Goal: Task Accomplishment & Management: Manage account settings

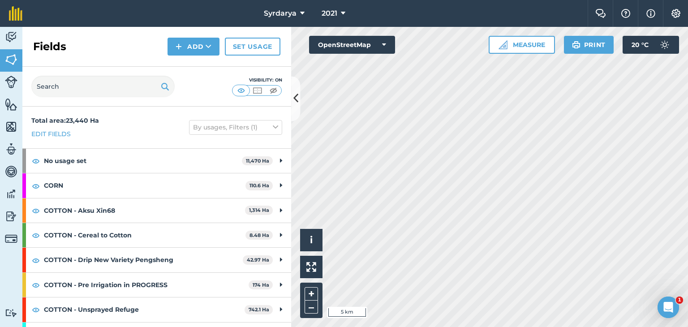
scroll to position [192, 0]
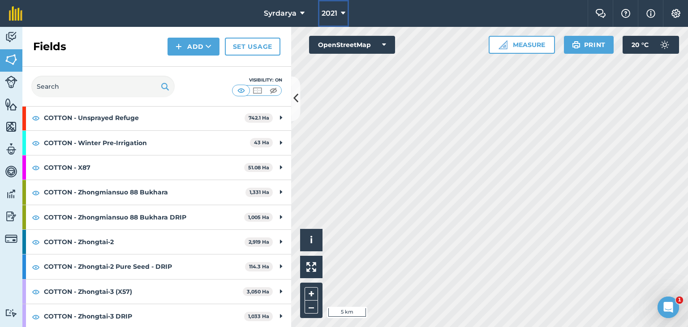
click at [332, 11] on span "2021" at bounding box center [330, 13] width 16 height 11
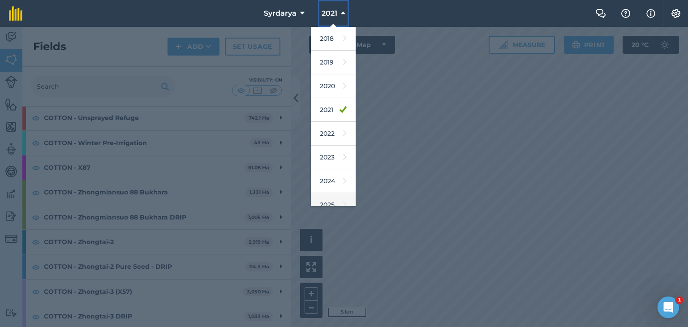
scroll to position [57, 0]
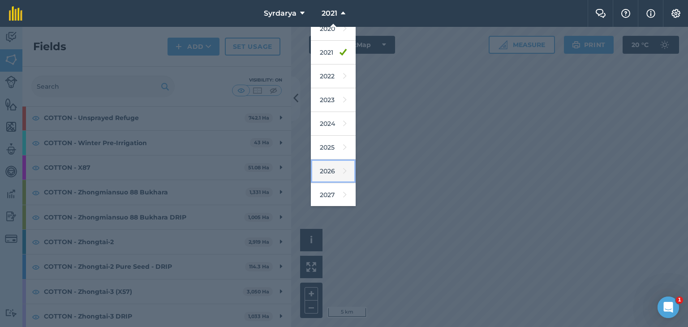
click at [330, 172] on link "2026" at bounding box center [333, 171] width 45 height 24
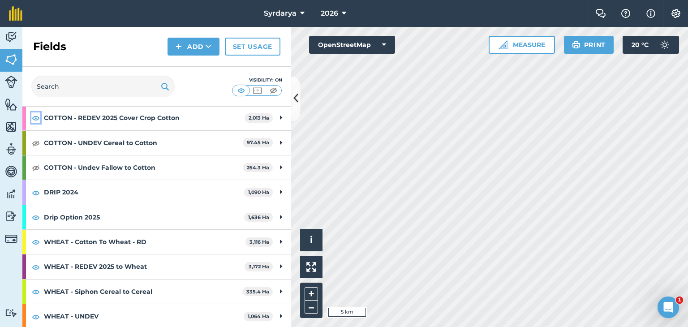
click at [34, 116] on img at bounding box center [36, 117] width 8 height 11
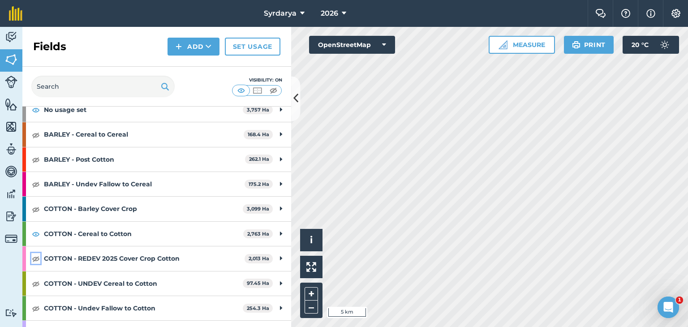
scroll to position [0, 0]
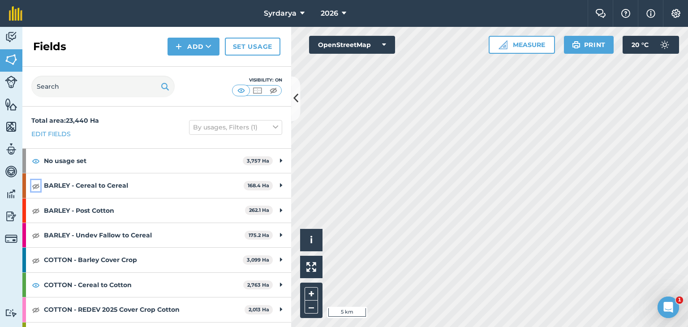
click at [34, 185] on img at bounding box center [36, 185] width 8 height 11
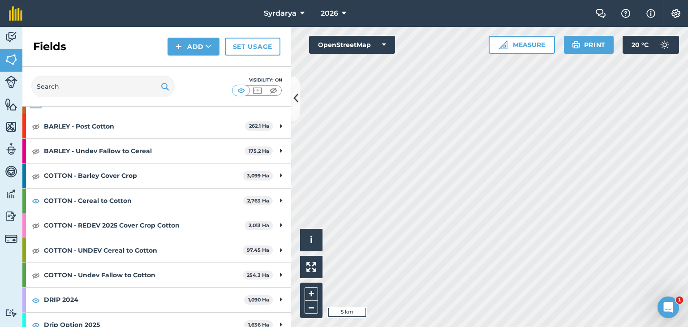
scroll to position [90, 0]
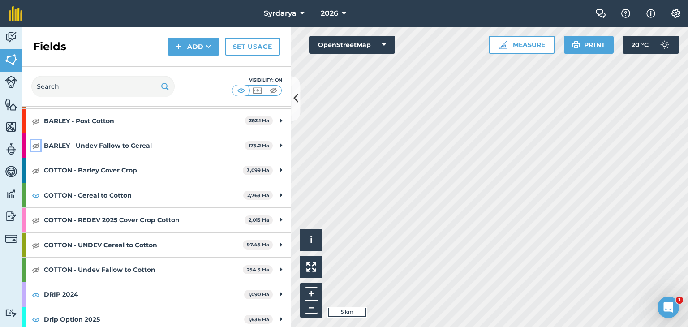
click at [35, 145] on img at bounding box center [36, 145] width 8 height 11
click at [34, 193] on img at bounding box center [36, 195] width 8 height 11
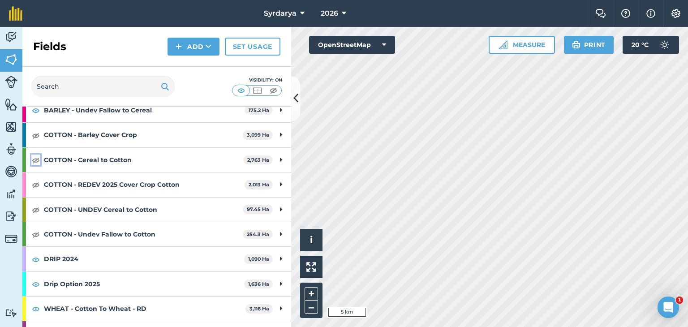
scroll to position [179, 0]
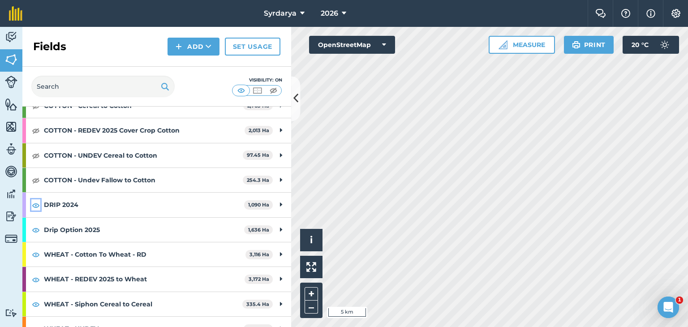
click at [35, 203] on img at bounding box center [36, 205] width 8 height 11
click at [34, 228] on img at bounding box center [36, 229] width 8 height 11
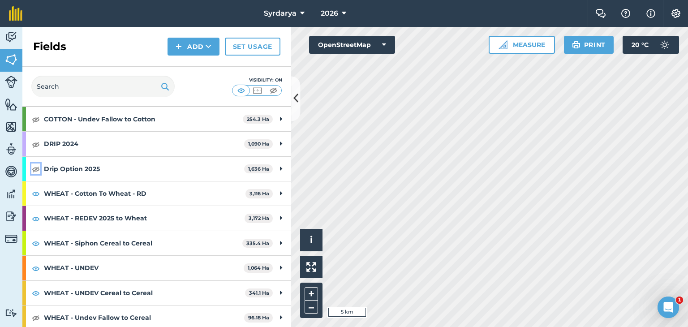
scroll to position [241, 0]
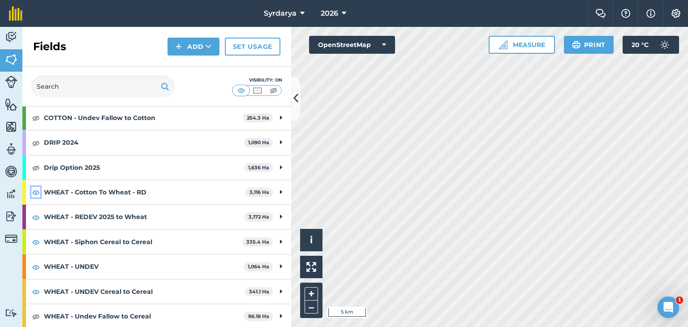
click at [35, 189] on img at bounding box center [36, 192] width 8 height 11
click at [34, 264] on img at bounding box center [36, 267] width 8 height 11
click at [38, 313] on img at bounding box center [36, 316] width 8 height 11
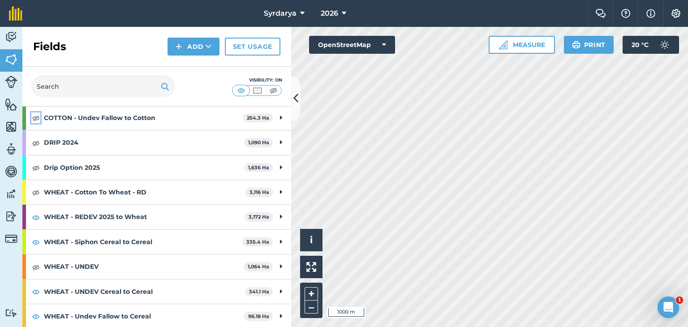
click at [36, 118] on img at bounding box center [36, 117] width 8 height 11
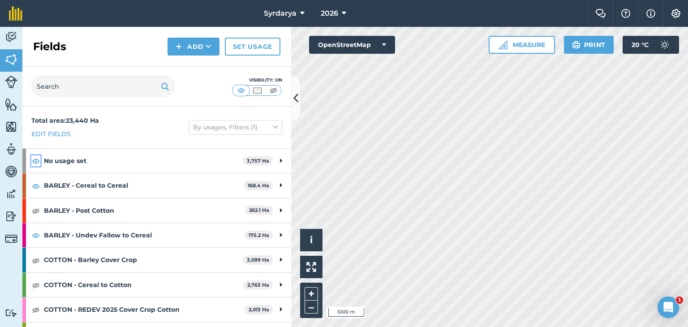
drag, startPoint x: 35, startPoint y: 158, endPoint x: 32, endPoint y: 177, distance: 19.5
click at [34, 158] on img at bounding box center [36, 160] width 8 height 11
click at [36, 186] on img at bounding box center [36, 185] width 8 height 11
click at [34, 185] on img at bounding box center [36, 185] width 8 height 11
click at [36, 208] on img at bounding box center [36, 210] width 8 height 11
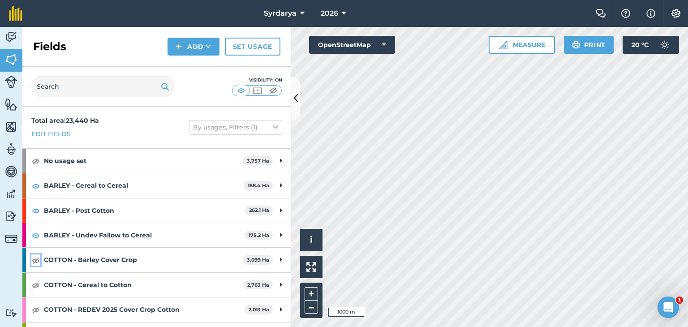
click at [37, 258] on img at bounding box center [36, 260] width 8 height 11
click at [37, 283] on img at bounding box center [36, 284] width 8 height 11
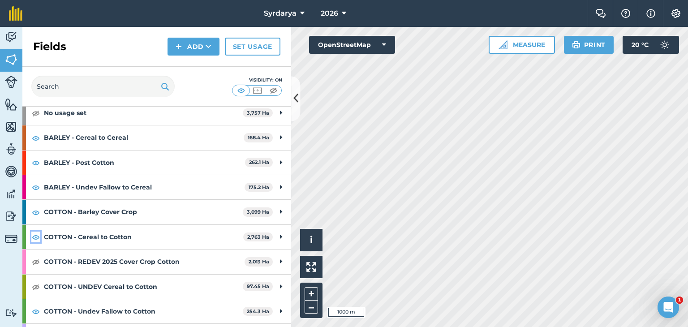
scroll to position [90, 0]
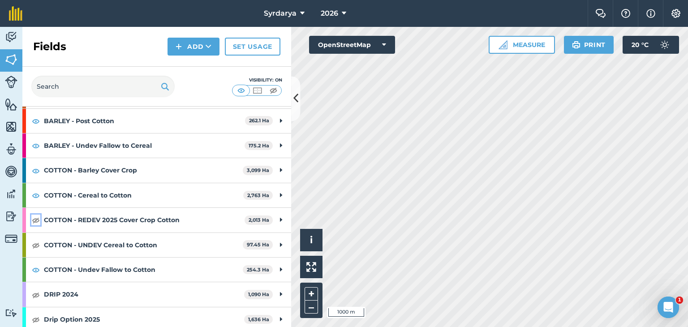
click at [37, 218] on img at bounding box center [36, 220] width 8 height 11
click at [32, 246] on img at bounding box center [36, 245] width 8 height 11
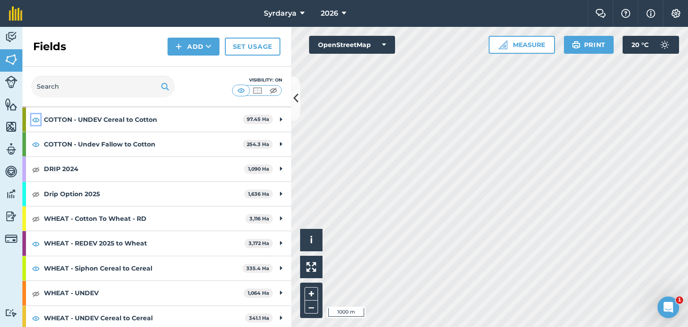
scroll to position [241, 0]
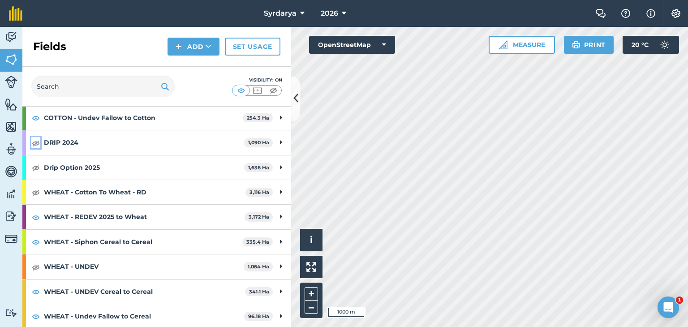
click at [36, 141] on img at bounding box center [36, 142] width 8 height 11
click at [34, 166] on img at bounding box center [36, 167] width 8 height 11
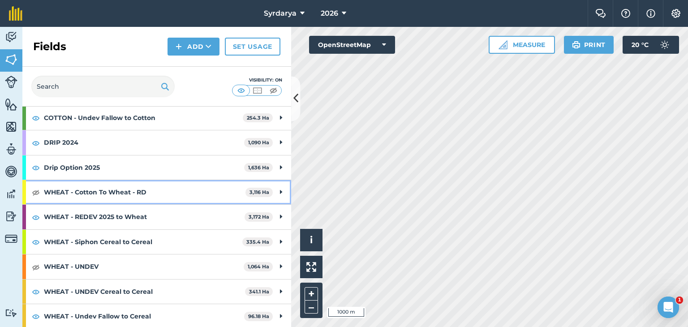
click at [38, 185] on div "WHEAT - Cotton To Wheat - RD 3,116 Ha" at bounding box center [156, 192] width 269 height 24
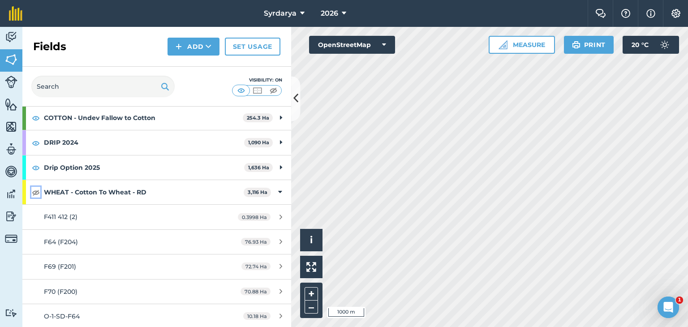
click at [37, 192] on img at bounding box center [36, 192] width 8 height 11
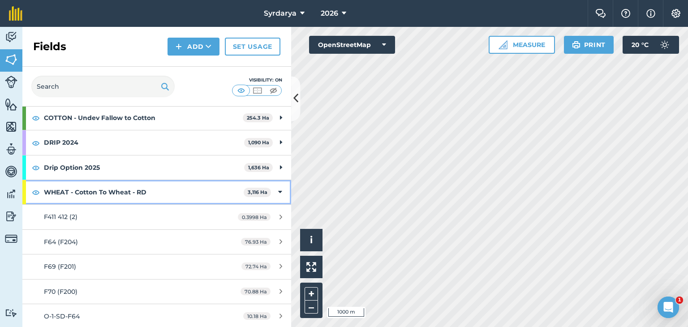
click at [67, 190] on strong "WHEAT - Cotton To Wheat - RD" at bounding box center [144, 192] width 200 height 24
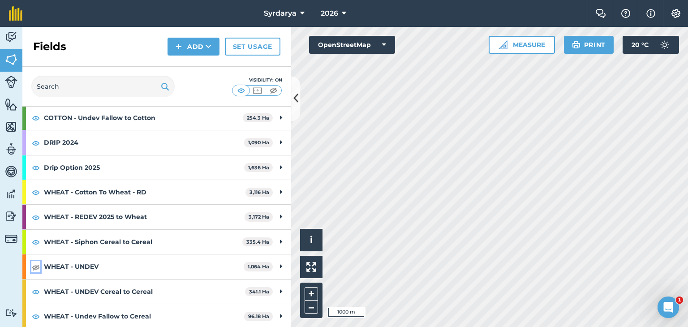
click at [33, 268] on img at bounding box center [36, 267] width 8 height 11
click at [245, 49] on link "Set usage" at bounding box center [253, 47] width 56 height 18
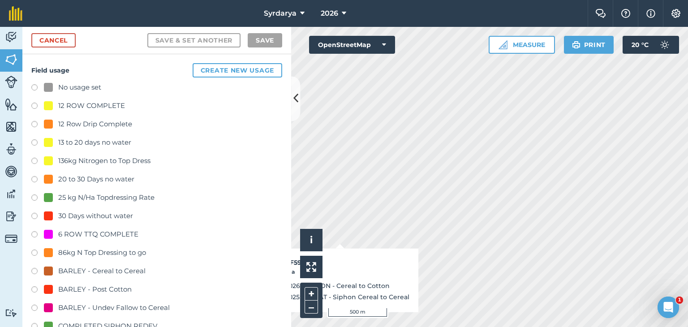
checkbox input "true"
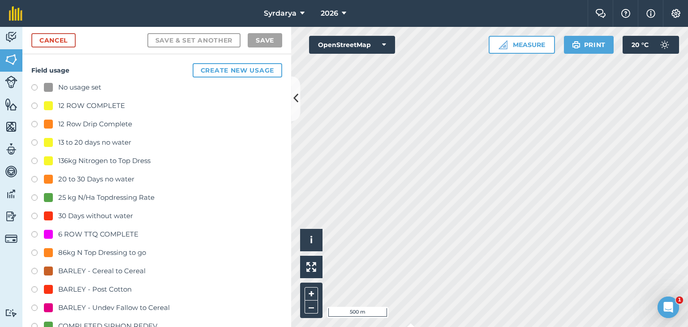
checkbox input "true"
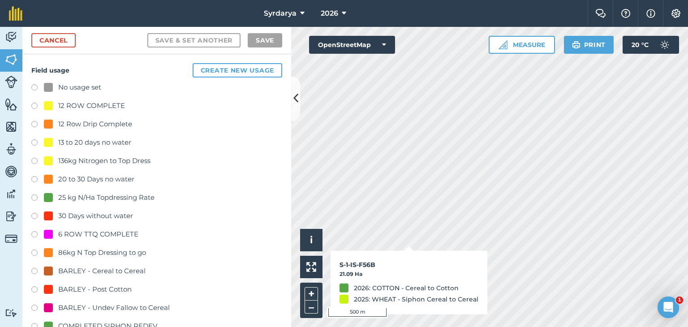
checkbox input "true"
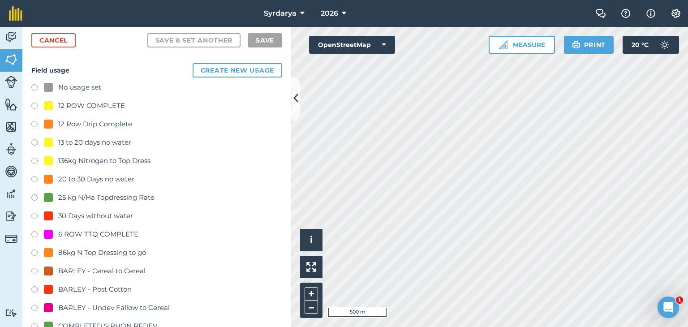
click at [34, 85] on label at bounding box center [37, 88] width 13 height 9
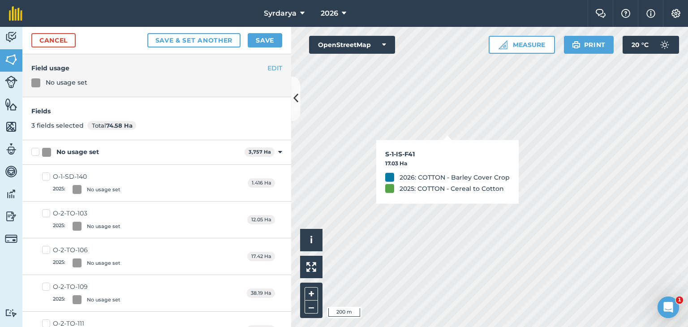
checkbox input "true"
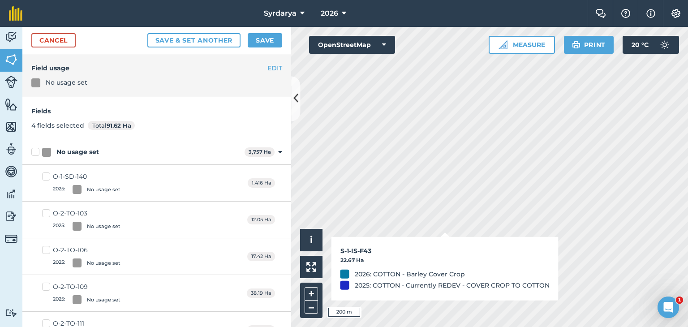
checkbox input "true"
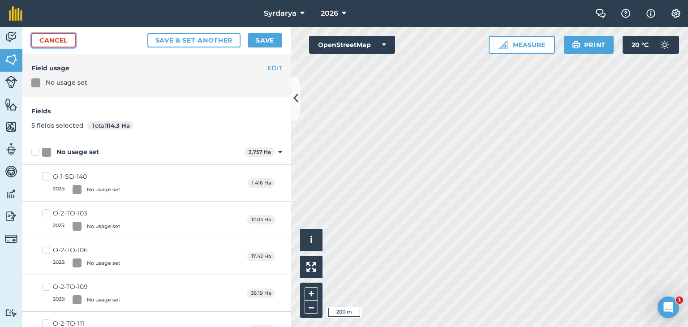
click at [60, 40] on link "Cancel" at bounding box center [53, 40] width 44 height 14
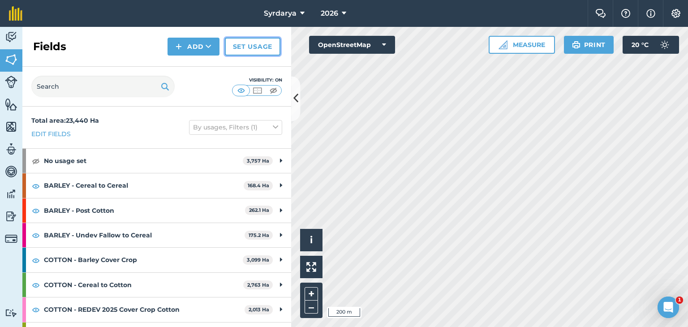
click at [231, 47] on link "Set usage" at bounding box center [253, 47] width 56 height 18
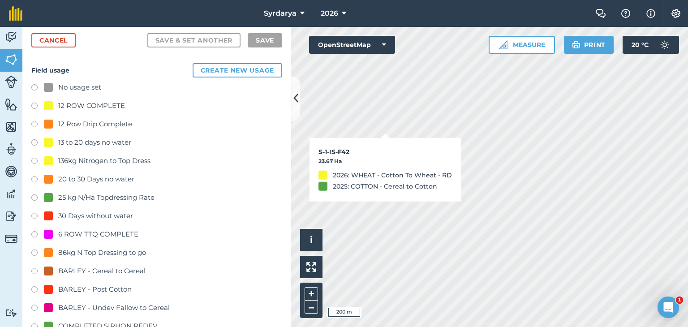
click at [32, 88] on label at bounding box center [37, 88] width 13 height 9
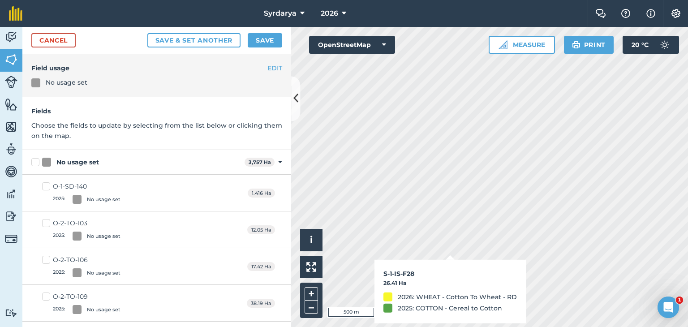
checkbox input "true"
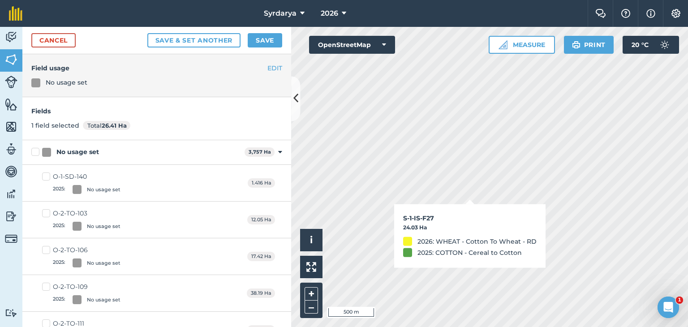
checkbox input "true"
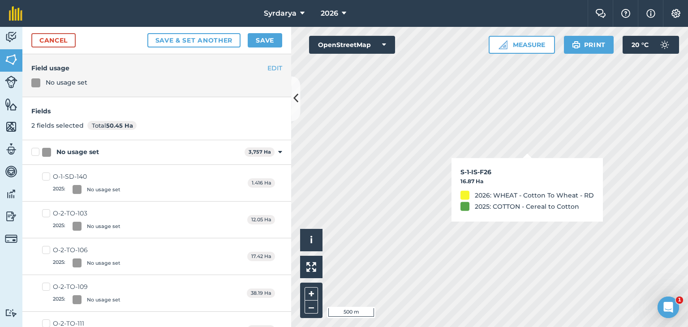
checkbox input "true"
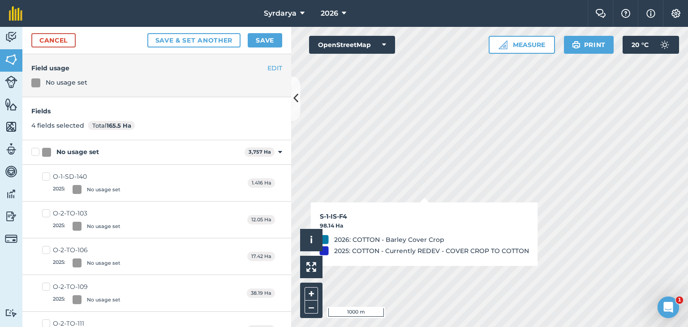
checkbox input "false"
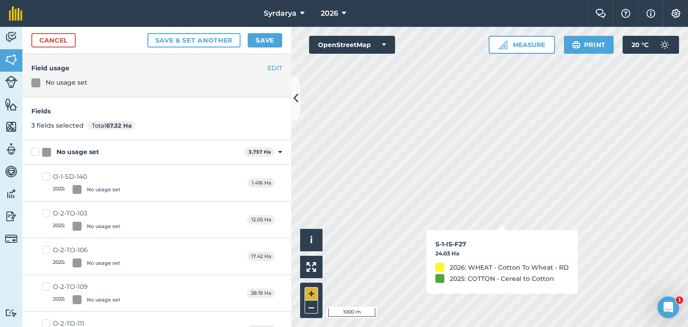
checkbox input "false"
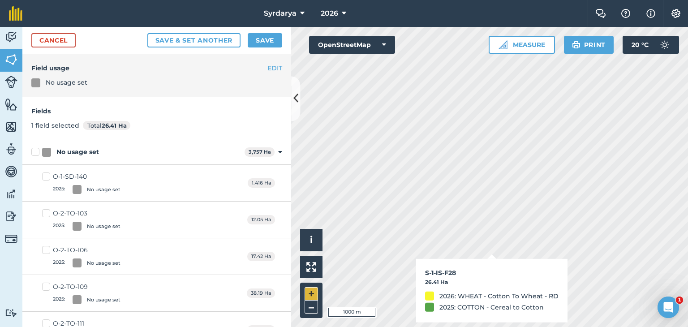
checkbox input "false"
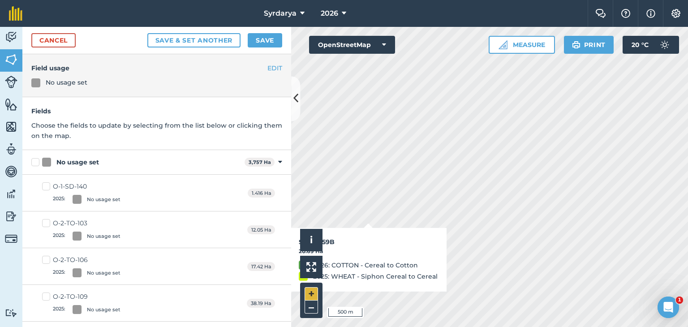
checkbox input "true"
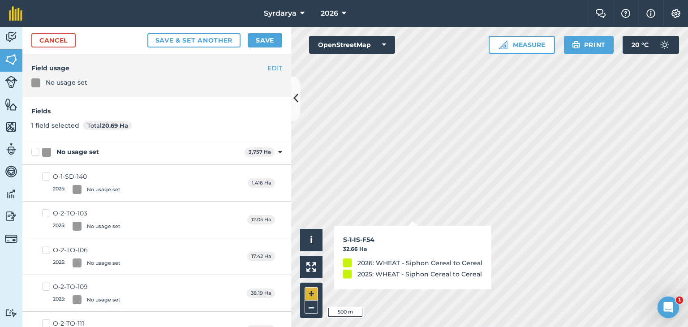
checkbox input "true"
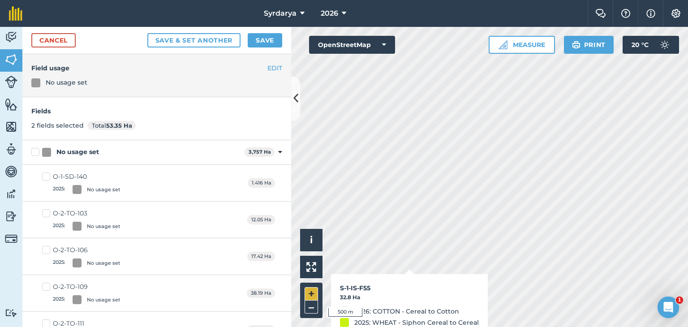
checkbox input "true"
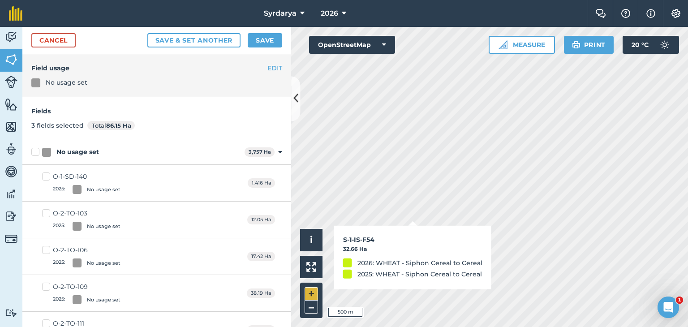
checkbox input "false"
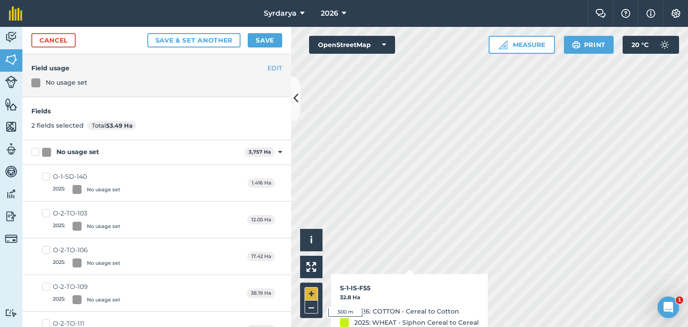
checkbox input "false"
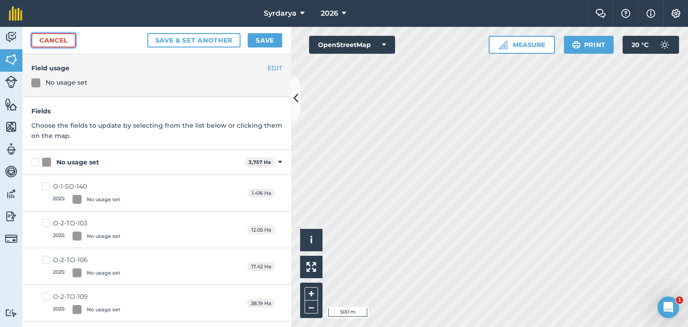
click at [73, 42] on link "Cancel" at bounding box center [53, 40] width 44 height 14
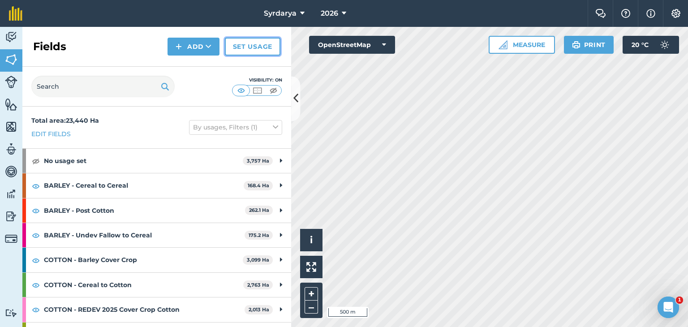
click at [243, 47] on link "Set usage" at bounding box center [253, 47] width 56 height 18
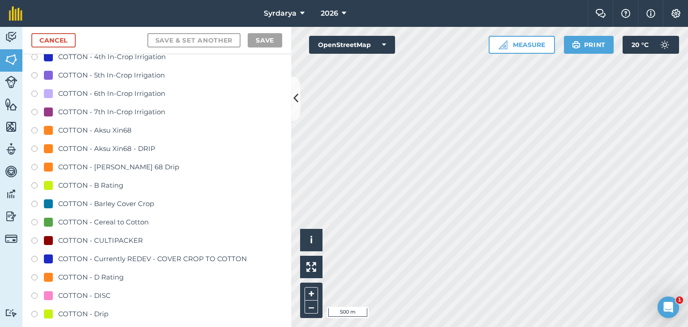
scroll to position [448, 0]
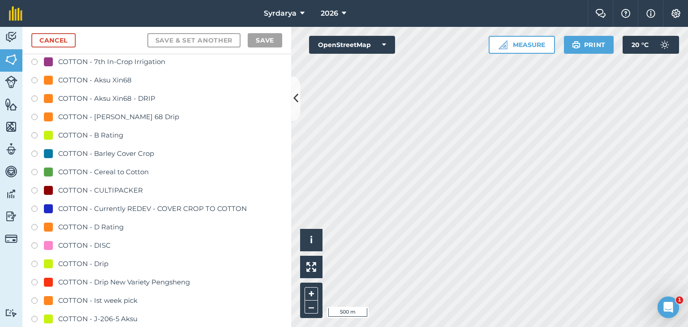
click at [34, 171] on label at bounding box center [37, 173] width 13 height 9
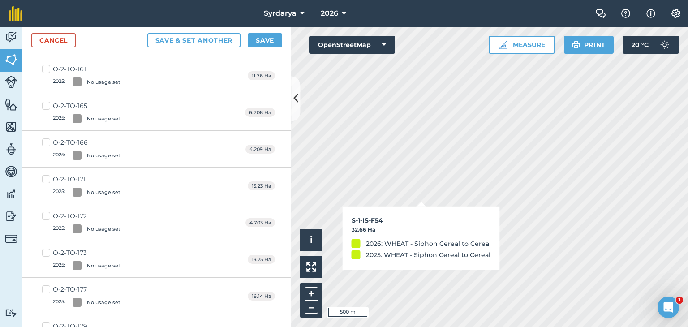
checkbox input "true"
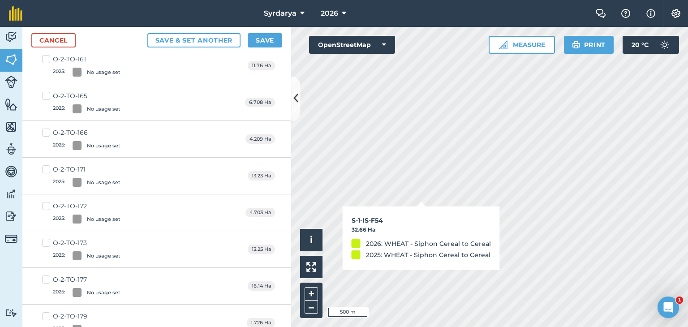
scroll to position [438, 0]
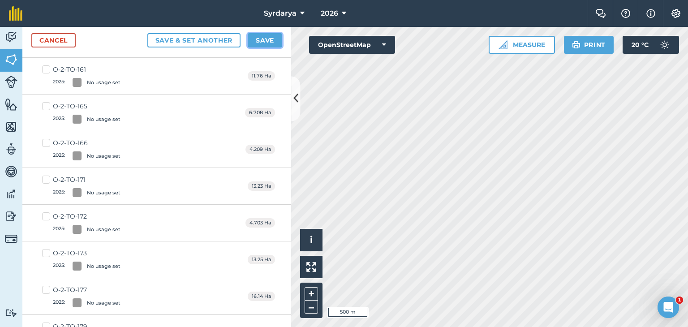
click at [273, 40] on button "Save" at bounding box center [265, 40] width 34 height 14
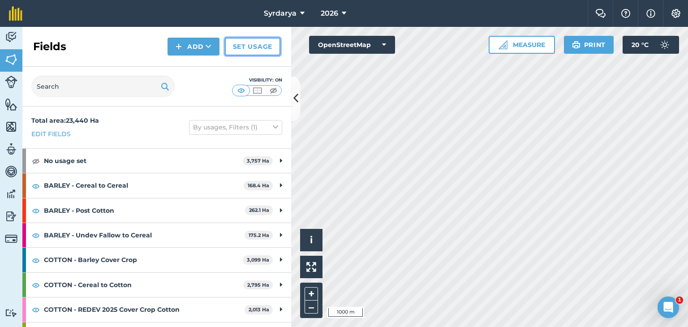
click at [254, 43] on link "Set usage" at bounding box center [253, 47] width 56 height 18
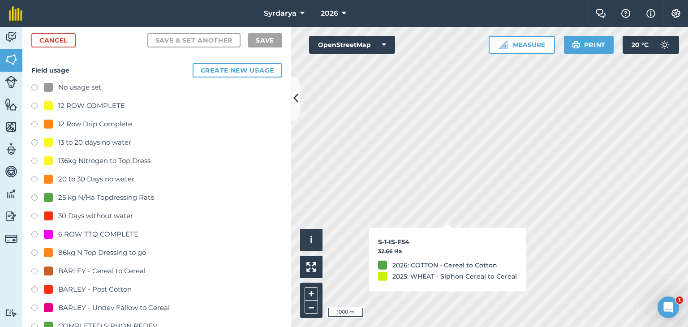
click at [35, 86] on label at bounding box center [37, 88] width 13 height 9
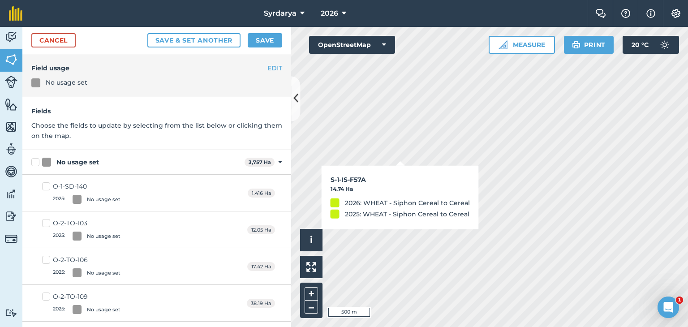
checkbox input "true"
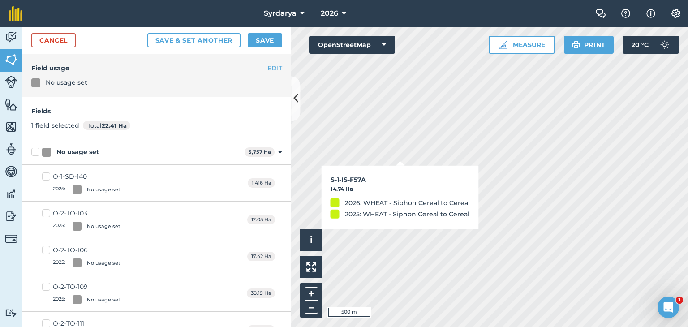
checkbox input "true"
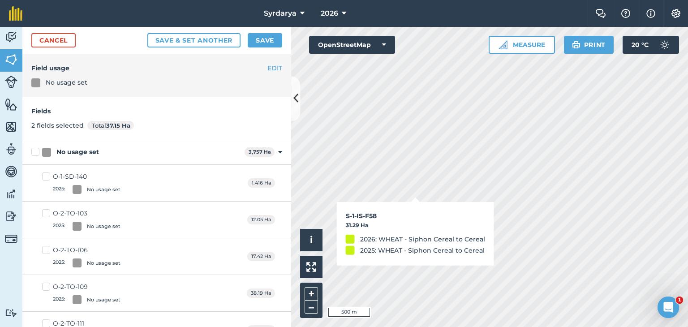
checkbox input "true"
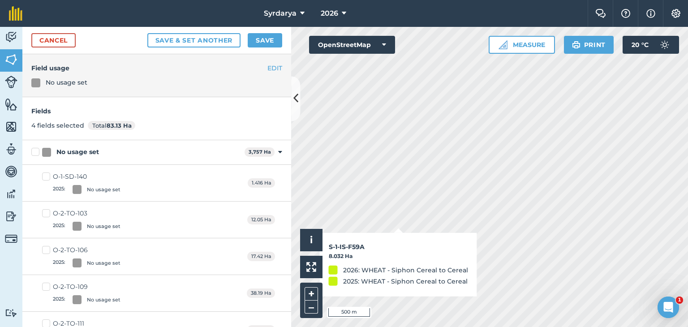
checkbox input "true"
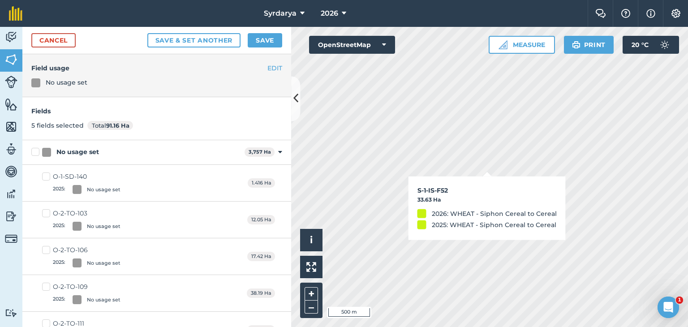
checkbox input "true"
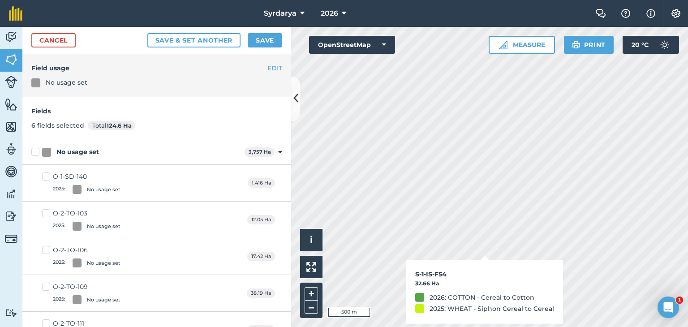
checkbox input "true"
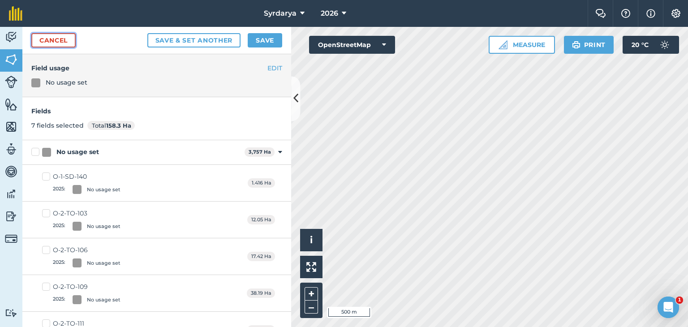
click at [48, 39] on link "Cancel" at bounding box center [53, 40] width 44 height 14
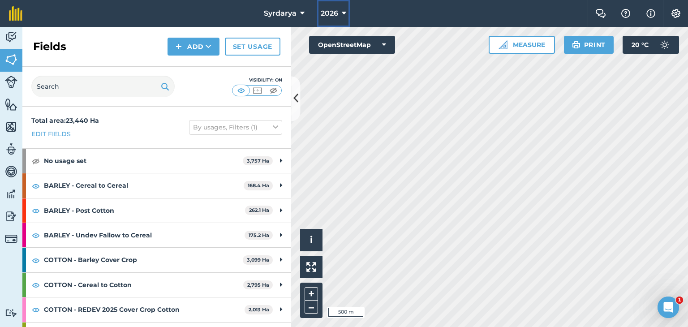
click at [326, 14] on span "2026" at bounding box center [329, 13] width 17 height 11
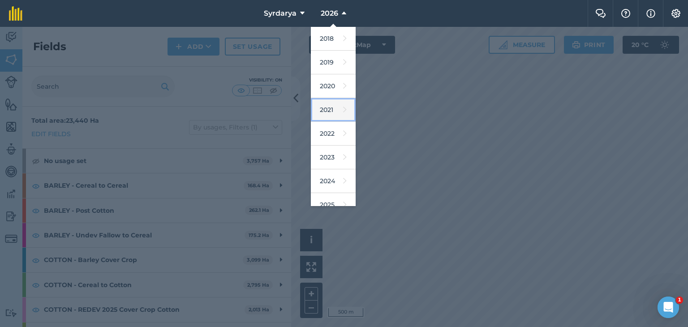
click at [324, 108] on link "2021" at bounding box center [333, 110] width 45 height 24
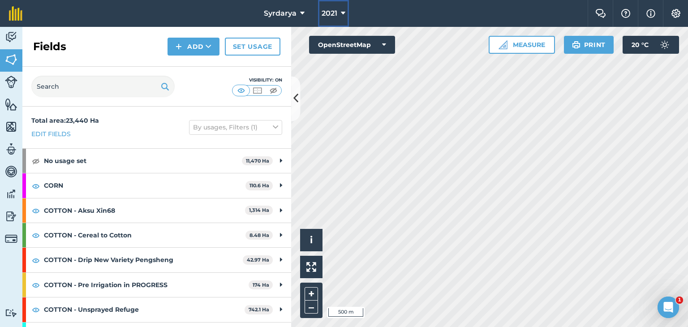
click at [339, 12] on button "2021" at bounding box center [333, 13] width 31 height 27
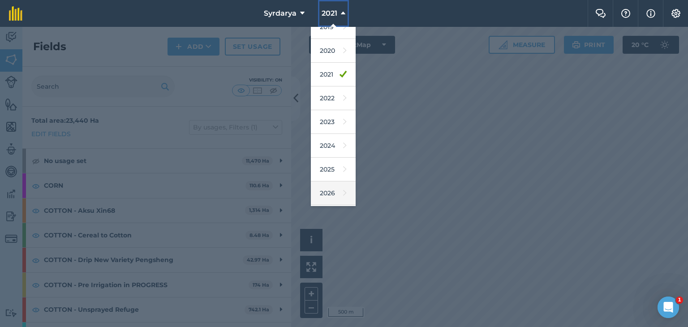
scroll to position [57, 0]
click at [330, 166] on link "2026" at bounding box center [333, 171] width 45 height 24
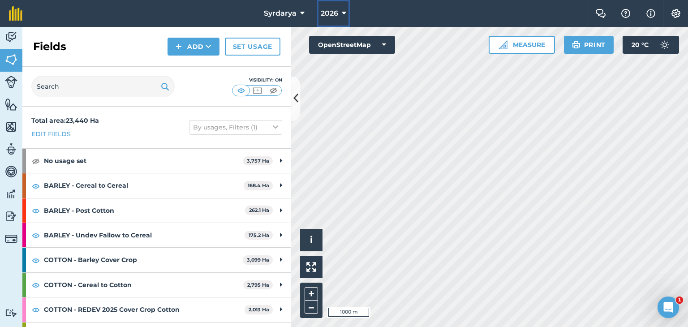
click at [340, 9] on button "2026" at bounding box center [333, 13] width 33 height 27
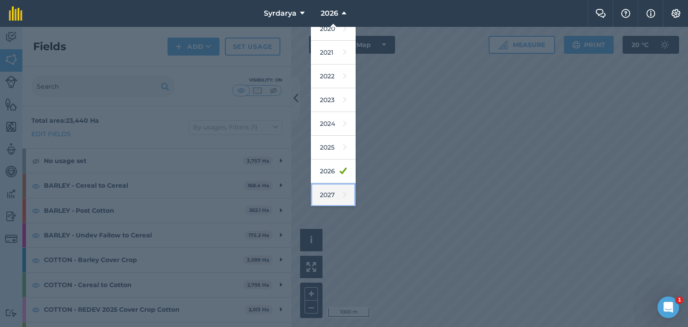
click at [328, 192] on link "2027" at bounding box center [333, 195] width 45 height 24
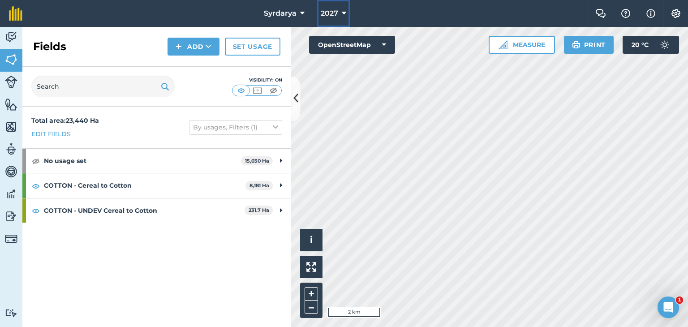
click at [338, 11] on span "2027" at bounding box center [329, 13] width 17 height 11
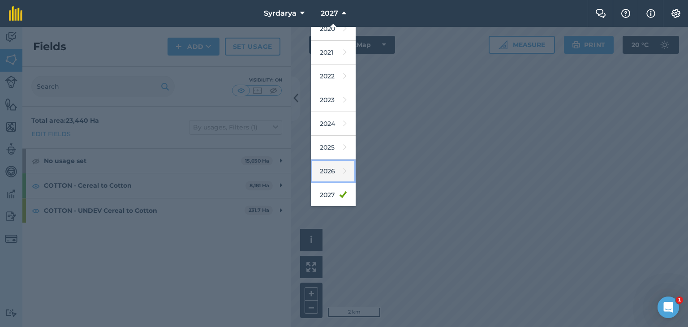
click at [334, 169] on link "2026" at bounding box center [333, 171] width 45 height 24
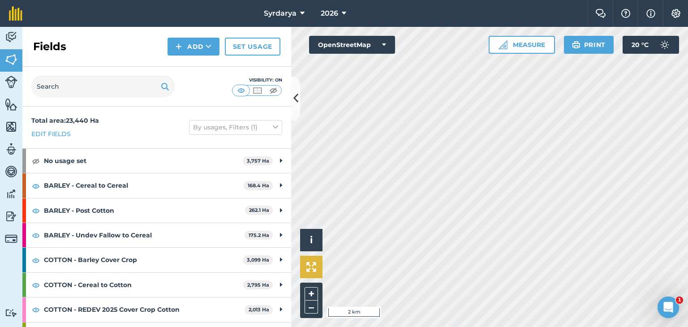
click at [322, 266] on div "Hello i © OpenStreetMap contributors. 2 km + – OpenStreetMap Measure Print 20 °…" at bounding box center [489, 177] width 397 height 300
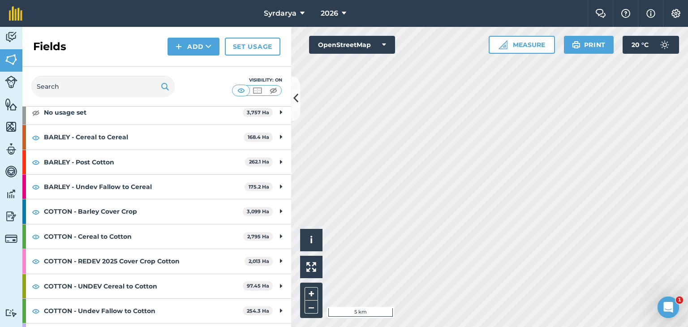
scroll to position [0, 0]
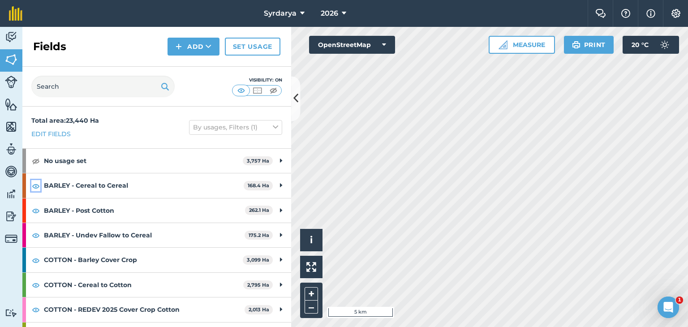
click at [36, 183] on img at bounding box center [36, 185] width 8 height 11
click at [34, 208] on img at bounding box center [36, 210] width 8 height 11
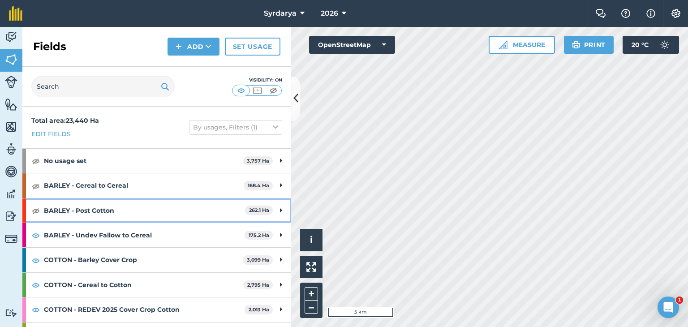
click at [36, 203] on div "BARLEY - Post Cotton 262.1 Ha" at bounding box center [156, 210] width 269 height 24
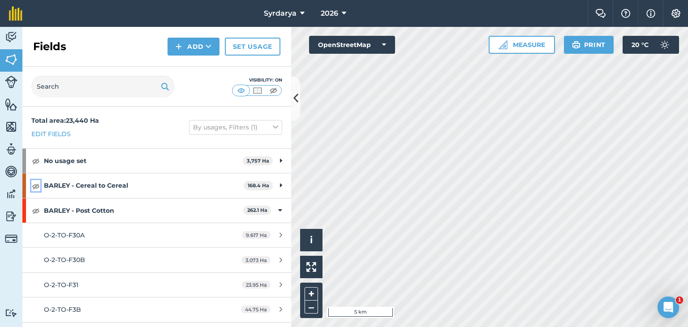
click at [35, 185] on img at bounding box center [36, 185] width 8 height 11
click at [35, 207] on img at bounding box center [36, 210] width 8 height 11
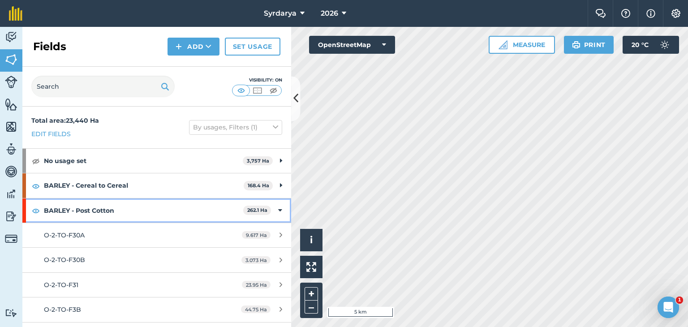
click at [69, 207] on strong "BARLEY - Post Cotton" at bounding box center [143, 210] width 199 height 24
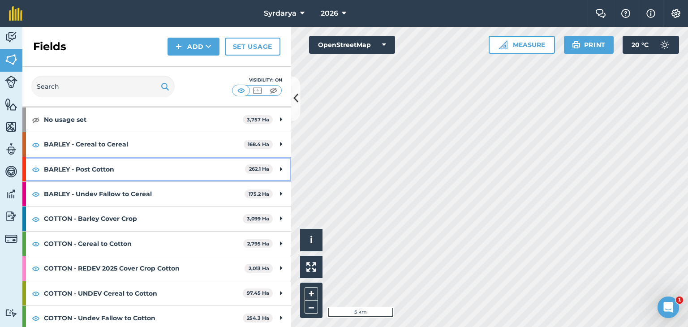
scroll to position [90, 0]
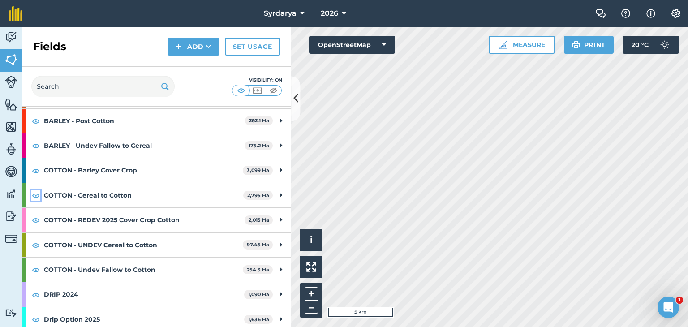
click at [36, 190] on img at bounding box center [36, 195] width 8 height 11
drag, startPoint x: 36, startPoint y: 219, endPoint x: 39, endPoint y: 245, distance: 25.8
click at [36, 219] on img at bounding box center [36, 220] width 8 height 11
drag, startPoint x: 34, startPoint y: 247, endPoint x: 38, endPoint y: 253, distance: 7.2
click at [34, 247] on img at bounding box center [36, 245] width 8 height 11
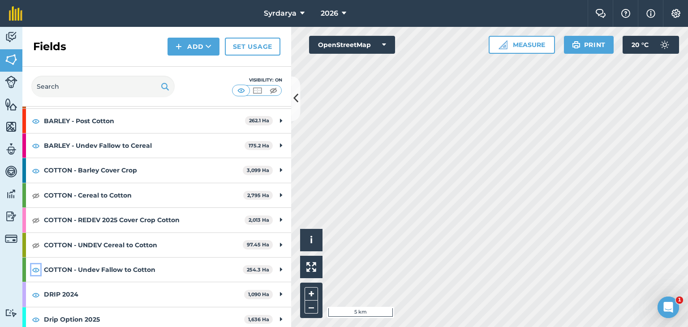
click at [35, 268] on img at bounding box center [36, 269] width 8 height 11
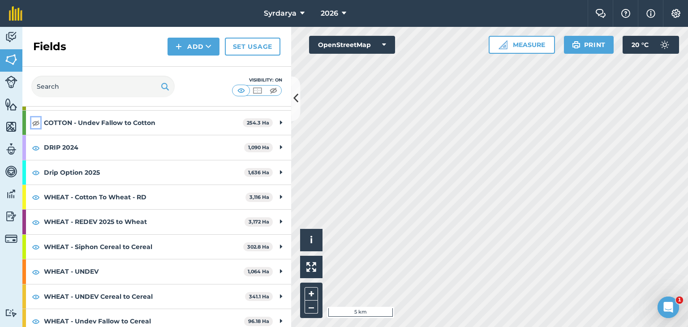
scroll to position [241, 0]
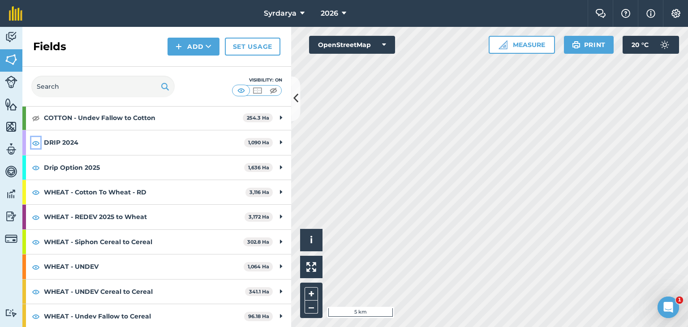
click at [32, 141] on img at bounding box center [36, 142] width 8 height 11
click at [35, 164] on img at bounding box center [36, 167] width 8 height 11
click at [37, 264] on img at bounding box center [36, 267] width 8 height 11
click at [32, 189] on img at bounding box center [36, 192] width 8 height 11
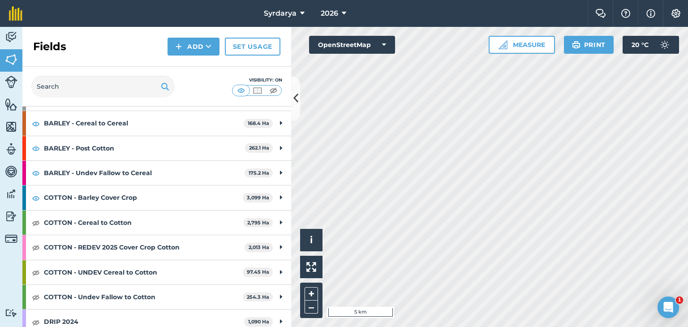
scroll to position [17, 0]
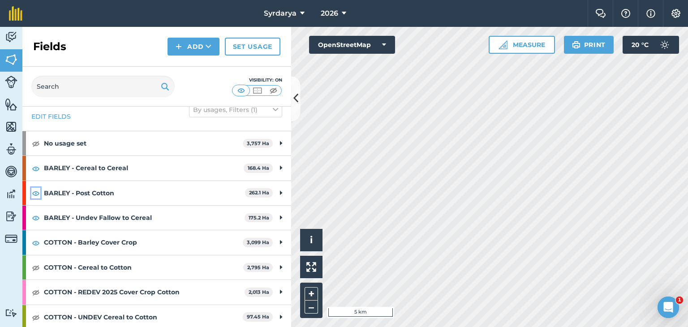
click at [34, 192] on img at bounding box center [36, 193] width 8 height 11
click at [34, 242] on img at bounding box center [36, 242] width 8 height 11
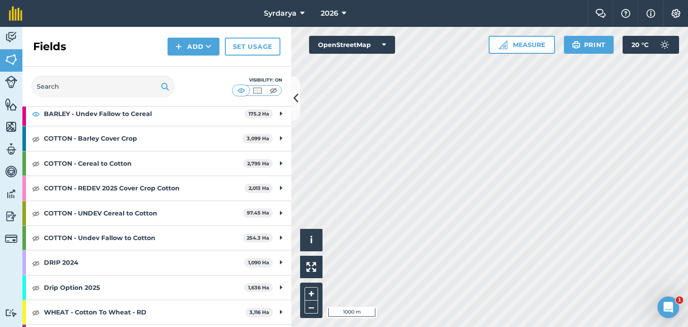
scroll to position [107, 0]
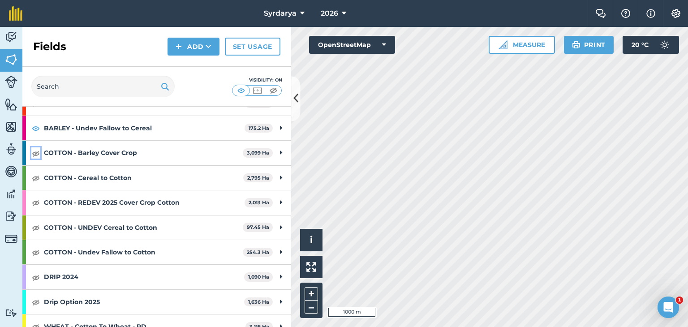
click at [34, 152] on img at bounding box center [36, 153] width 8 height 11
click at [38, 175] on img at bounding box center [36, 177] width 8 height 11
click at [37, 175] on img at bounding box center [36, 177] width 8 height 11
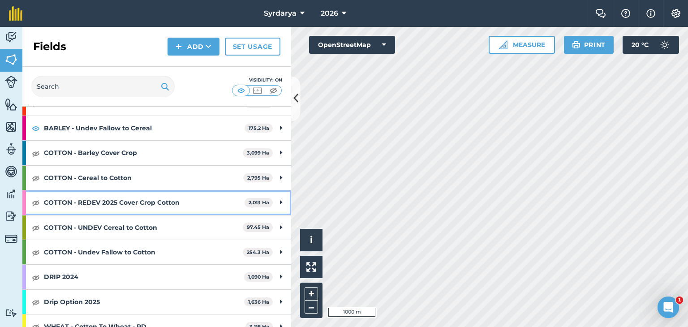
click at [34, 209] on div "COTTON - REDEV 2025 Cover Crop Cotton 2,013 Ha" at bounding box center [156, 202] width 269 height 24
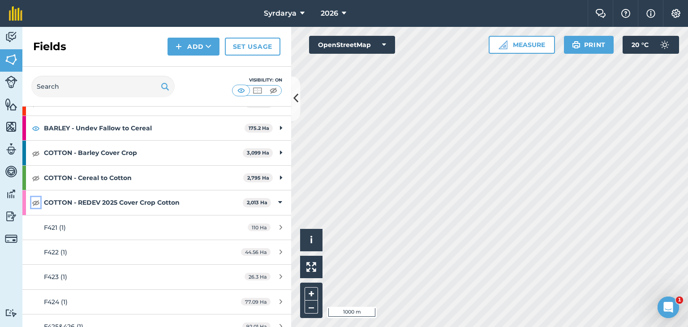
click at [34, 202] on img at bounding box center [36, 202] width 8 height 11
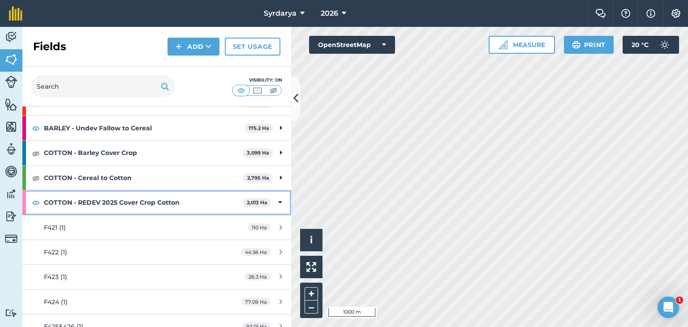
click at [62, 199] on strong "COTTON - REDEV 2025 Cover Crop Cotton" at bounding box center [143, 202] width 199 height 24
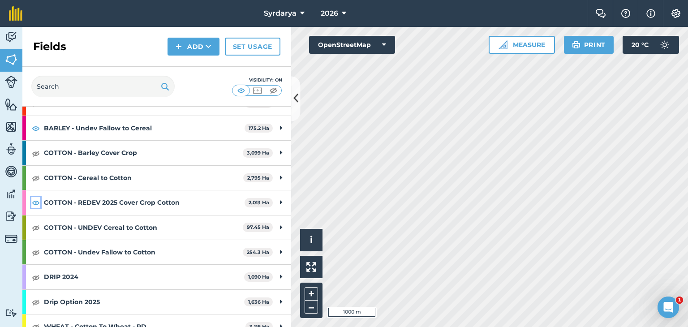
click at [36, 198] on img at bounding box center [36, 202] width 8 height 11
click at [37, 225] on img at bounding box center [36, 227] width 8 height 11
click at [32, 250] on img at bounding box center [36, 252] width 8 height 11
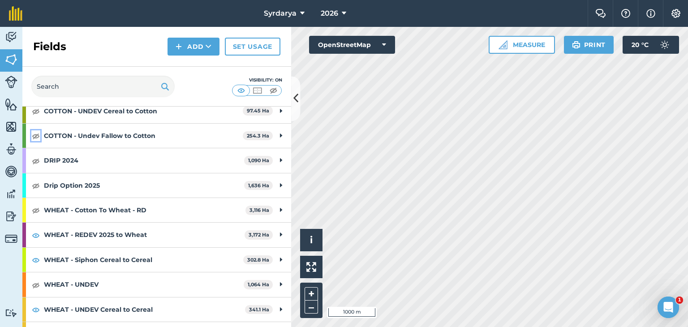
scroll to position [241, 0]
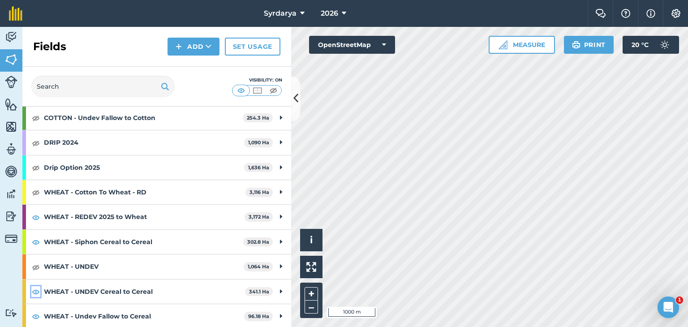
click at [36, 289] on img at bounding box center [36, 291] width 8 height 11
click at [33, 241] on img at bounding box center [36, 241] width 8 height 11
click at [36, 192] on img at bounding box center [36, 192] width 8 height 11
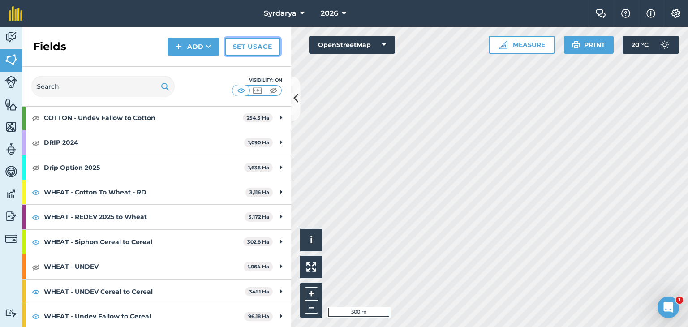
click at [258, 49] on link "Set usage" at bounding box center [253, 47] width 56 height 18
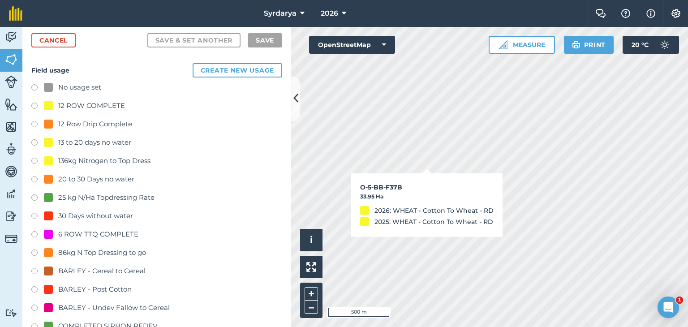
checkbox input "true"
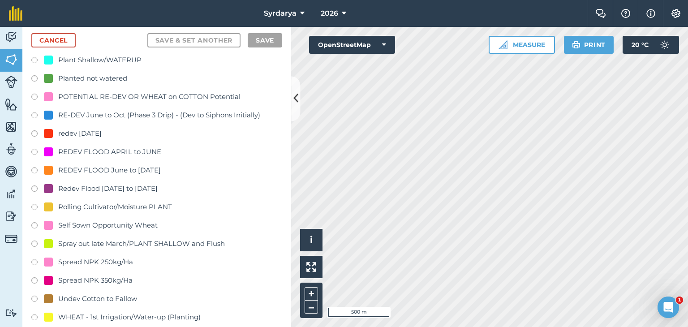
scroll to position [1881, 0]
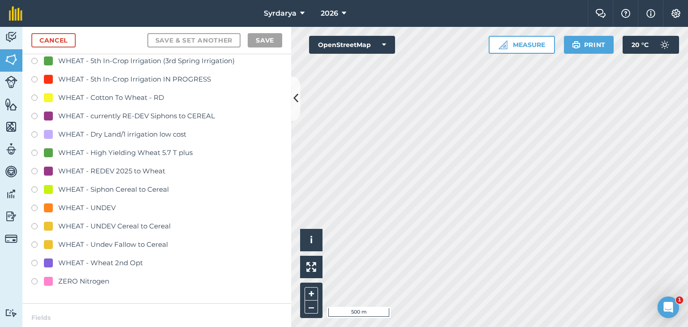
click at [33, 189] on label at bounding box center [37, 190] width 13 height 9
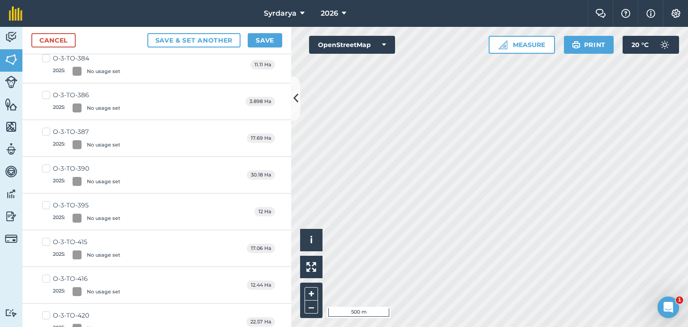
scroll to position [0, 0]
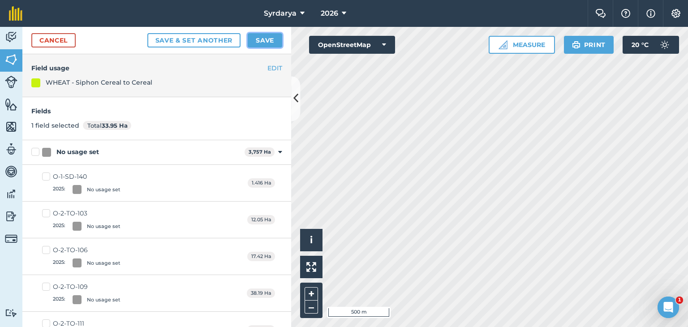
click at [269, 39] on button "Save" at bounding box center [265, 40] width 34 height 14
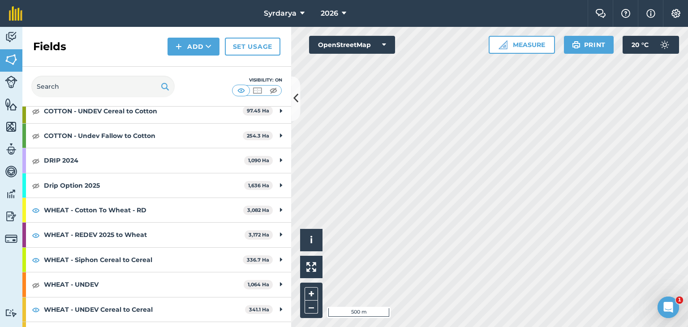
scroll to position [241, 0]
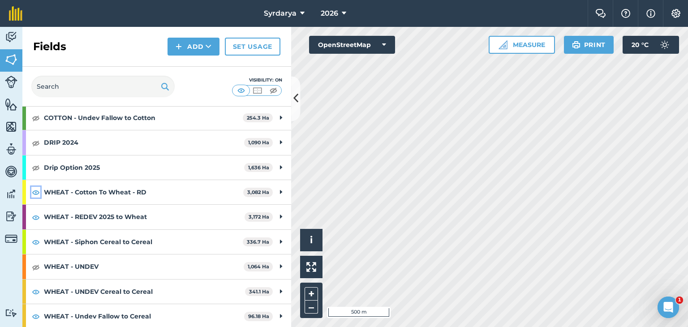
click at [36, 189] on img at bounding box center [36, 192] width 8 height 11
